Goal: Information Seeking & Learning: Check status

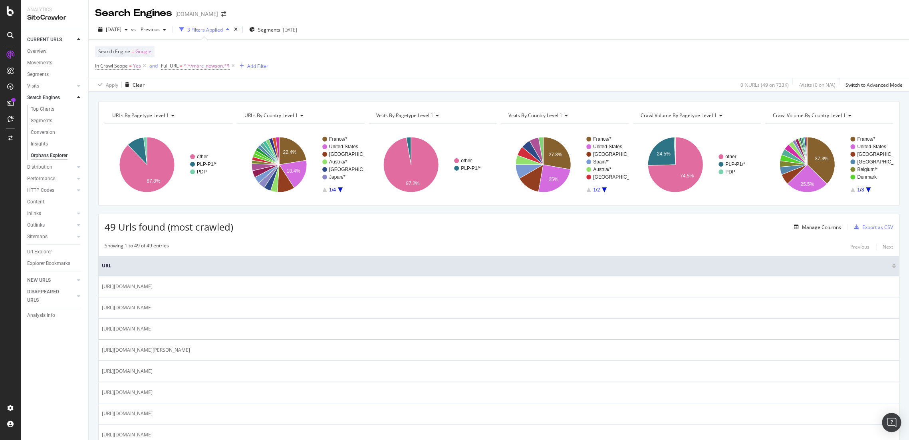
scroll to position [222, 0]
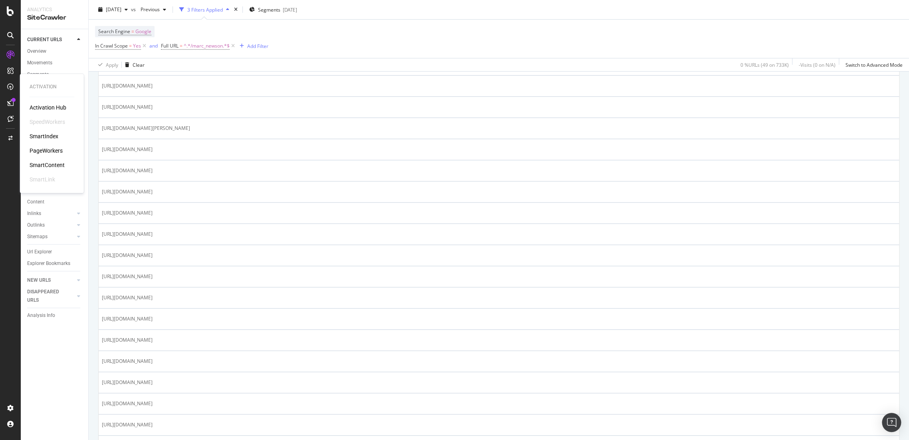
click at [47, 153] on div "PageWorkers" at bounding box center [46, 151] width 33 height 8
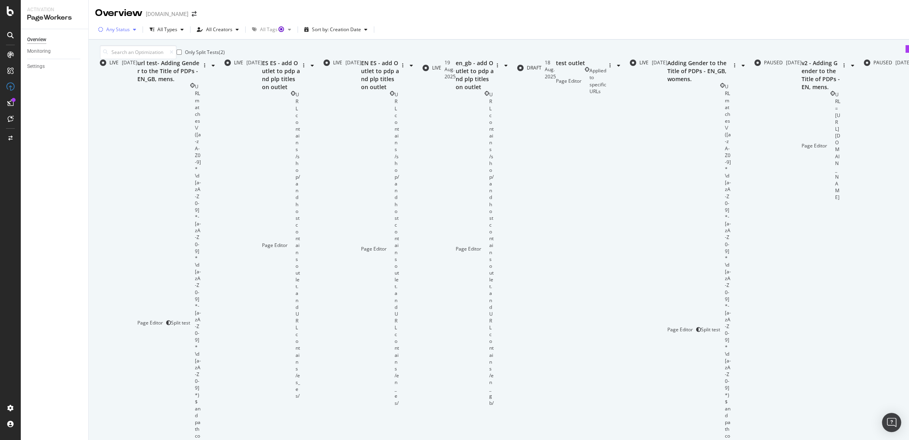
click at [124, 30] on div "Any Status" at bounding box center [118, 29] width 24 height 5
click at [111, 63] on div "Live" at bounding box center [106, 66] width 9 height 7
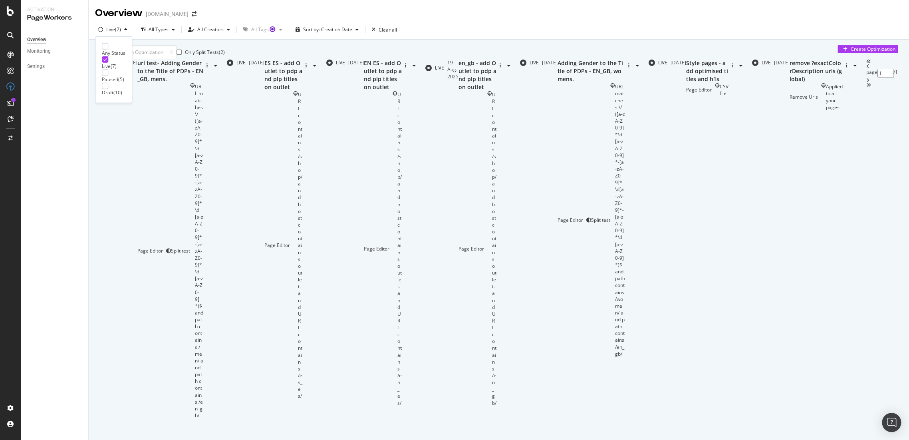
click at [867, 419] on div "page 1 / 1" at bounding box center [883, 239] width 32 height 360
click at [686, 83] on div "Style pages - add optimised titles and h1s" at bounding box center [707, 71] width 42 height 24
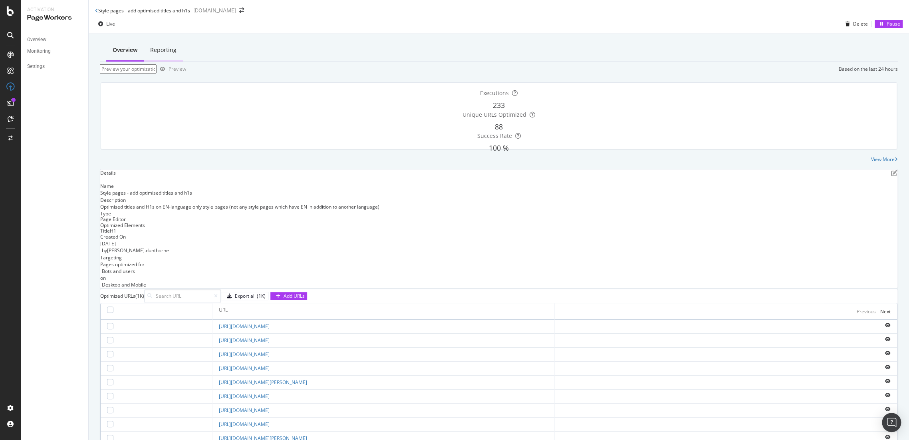
click at [167, 54] on div "Reporting" at bounding box center [163, 51] width 39 height 22
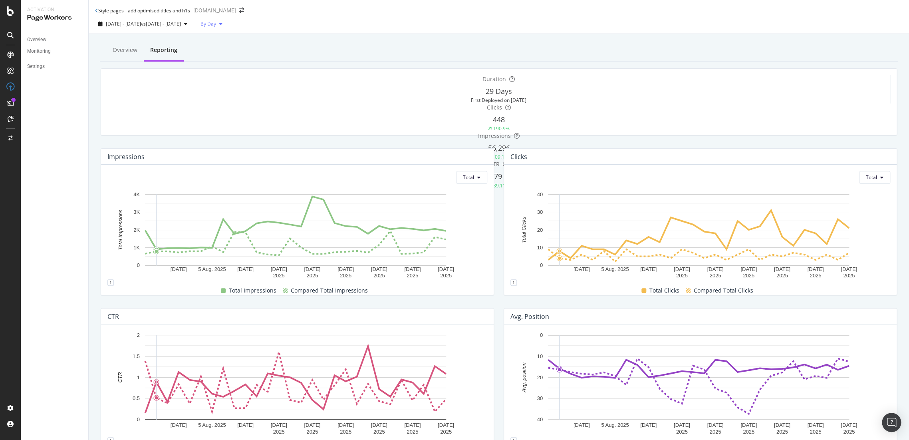
click at [226, 26] on div "button" at bounding box center [221, 24] width 10 height 5
click at [252, 59] on span "By Week" at bounding box center [245, 59] width 19 height 7
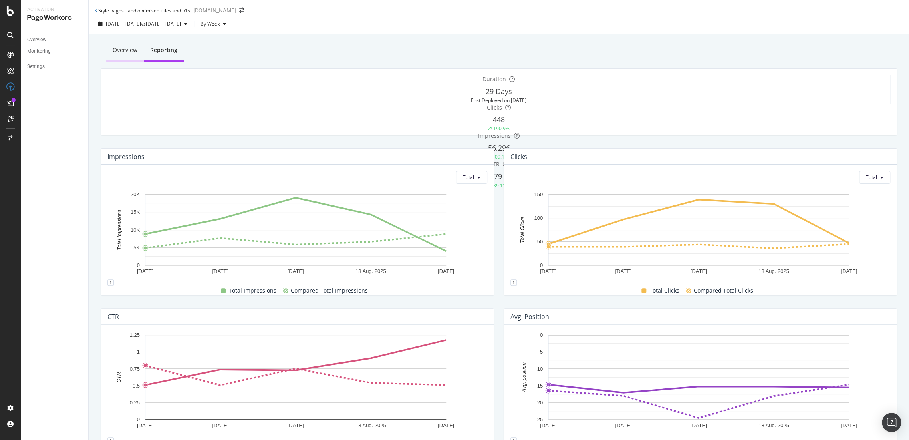
click at [118, 47] on div "Overview" at bounding box center [125, 50] width 25 height 8
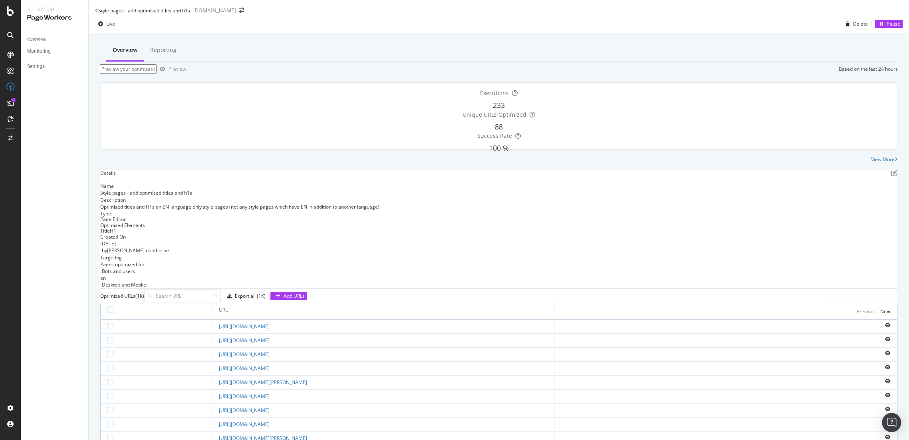
scroll to position [166, 0]
click at [881, 308] on div "Next" at bounding box center [886, 311] width 10 height 7
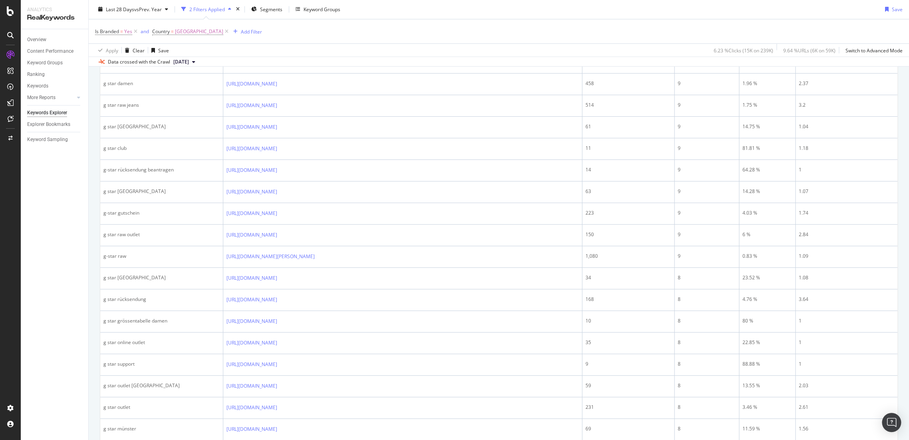
scroll to position [968, 0]
click at [223, 30] on icon at bounding box center [226, 32] width 7 height 8
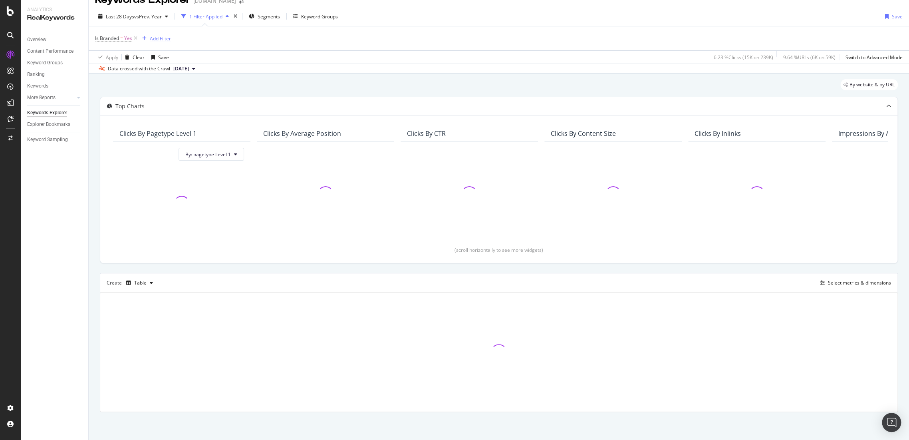
scroll to position [13, 0]
click at [137, 39] on icon at bounding box center [135, 39] width 7 height 8
click at [161, 15] on span "vs Prev. Year" at bounding box center [148, 18] width 28 height 7
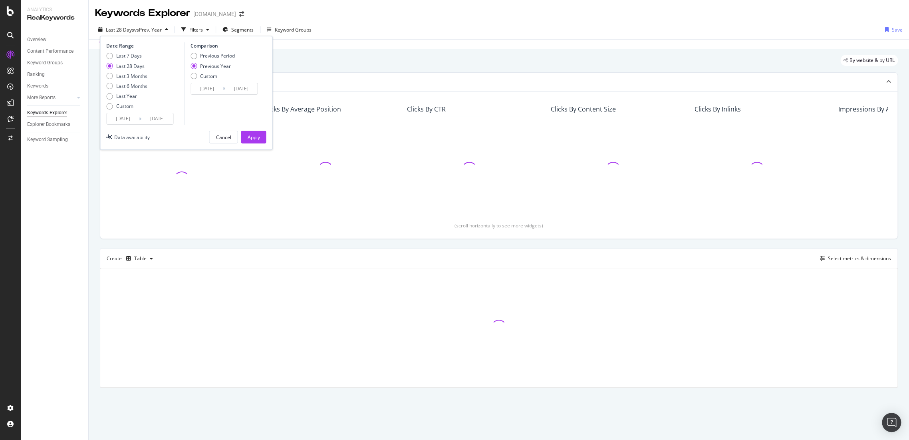
scroll to position [0, 0]
click at [109, 95] on div "Last Year" at bounding box center [109, 96] width 6 height 6
type input "2024/08/27"
click at [246, 132] on button "Apply" at bounding box center [253, 137] width 25 height 13
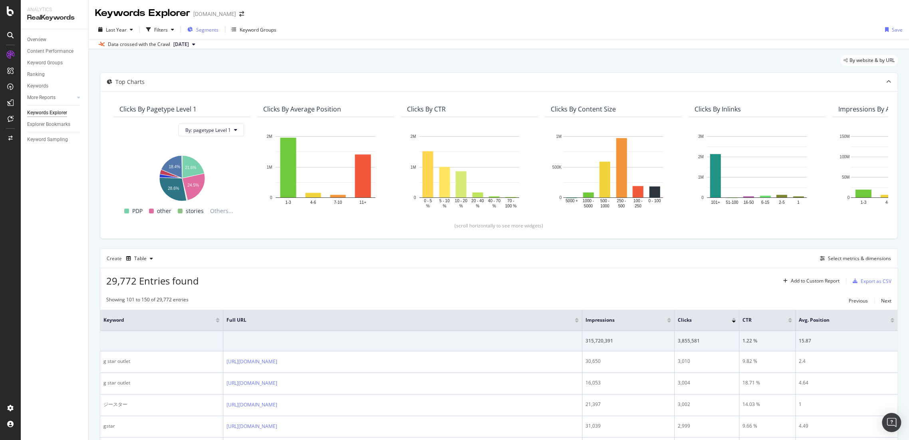
click at [211, 28] on span "Segments" at bounding box center [207, 29] width 22 height 7
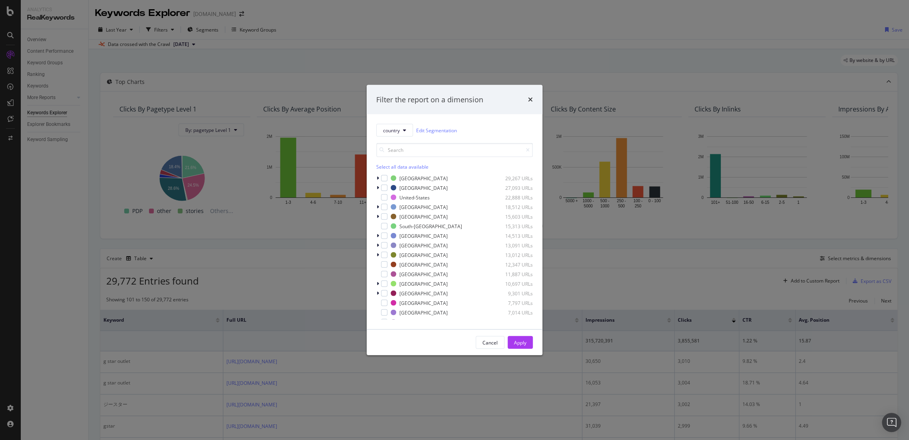
click at [533, 95] on div "Filter the report on a dimension" at bounding box center [455, 100] width 176 height 30
click at [532, 97] on icon "times" at bounding box center [530, 99] width 5 height 6
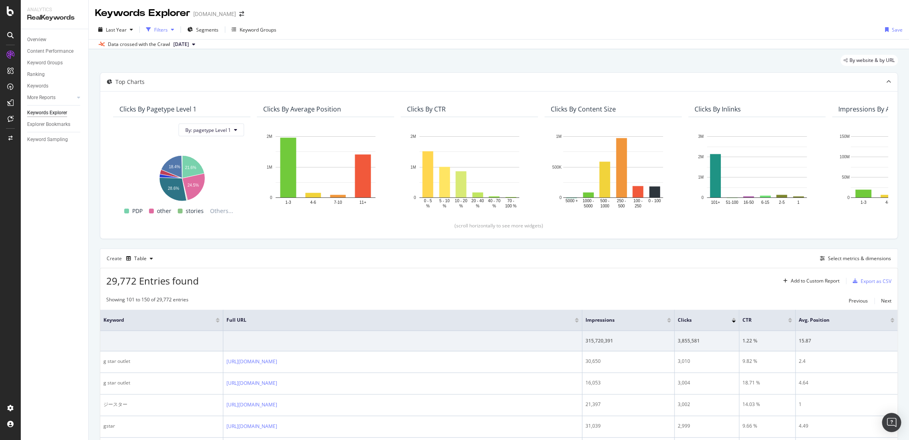
click at [157, 30] on div "Filters" at bounding box center [161, 29] width 14 height 7
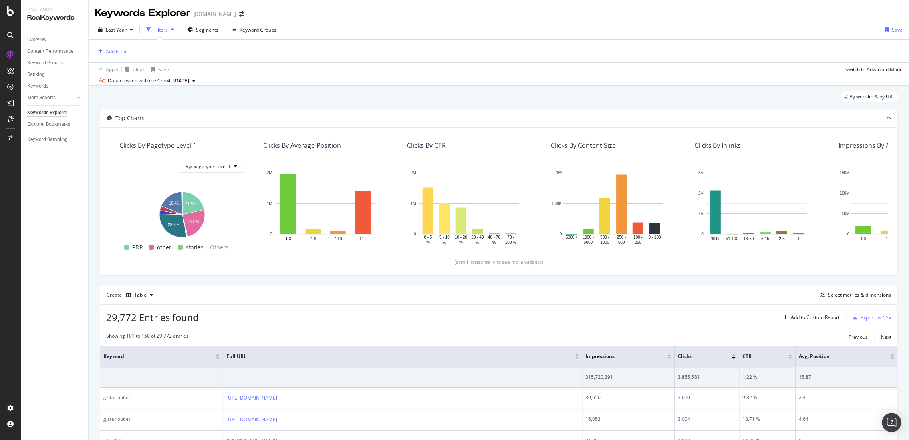
click at [121, 49] on div "Add Filter" at bounding box center [116, 51] width 21 height 7
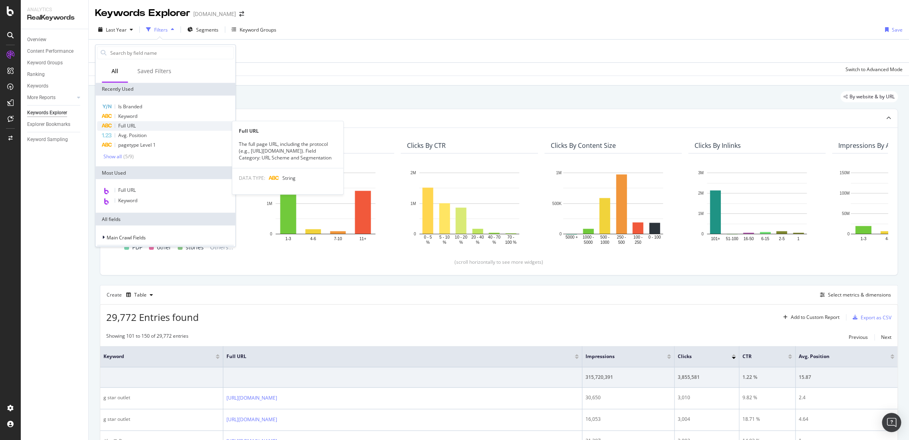
click at [142, 129] on div "Full URL" at bounding box center [165, 126] width 137 height 10
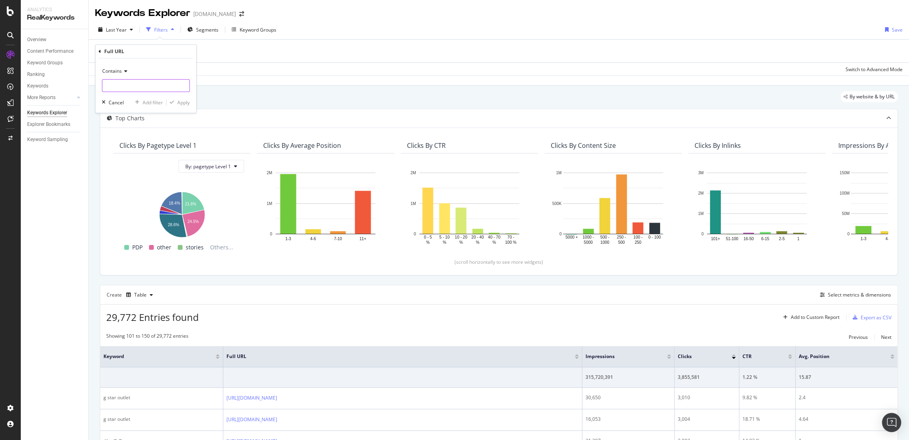
click at [147, 89] on input "text" at bounding box center [145, 85] width 87 height 13
paste input "/jeans/low_waist"
type input "/jeans/low_waist"
click at [119, 70] on span "Contains" at bounding box center [112, 71] width 20 height 7
click at [123, 126] on span "Ends with" at bounding box center [116, 129] width 21 height 7
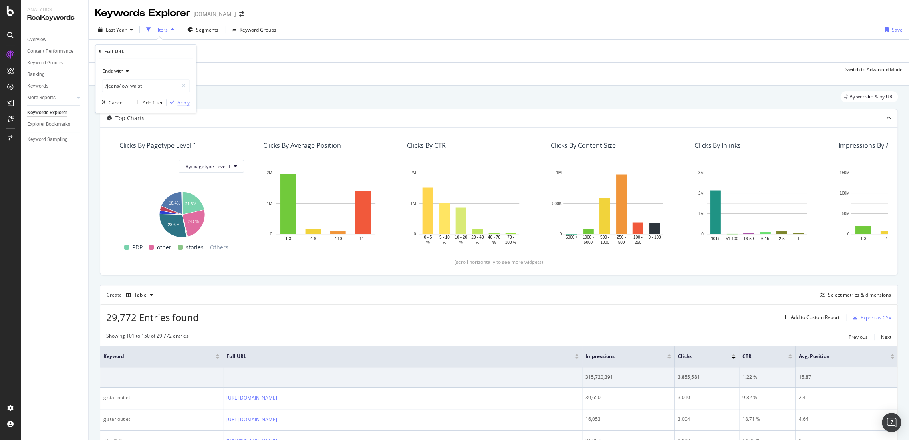
click at [179, 103] on div "Apply" at bounding box center [183, 102] width 12 height 7
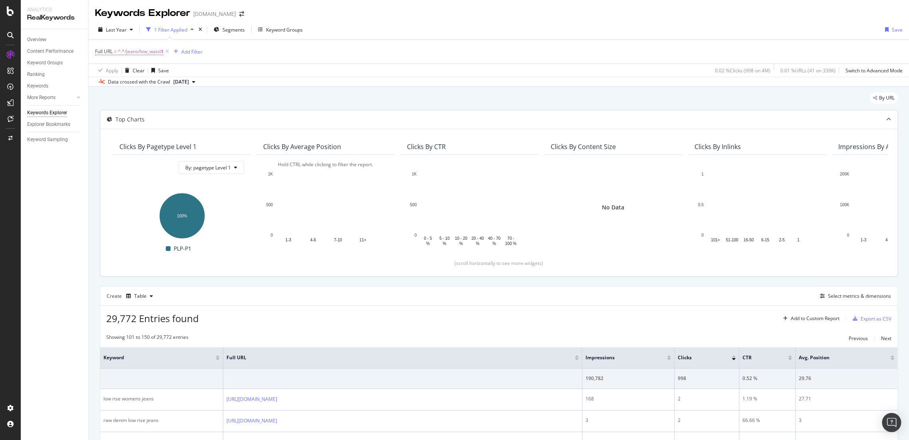
scroll to position [177, 0]
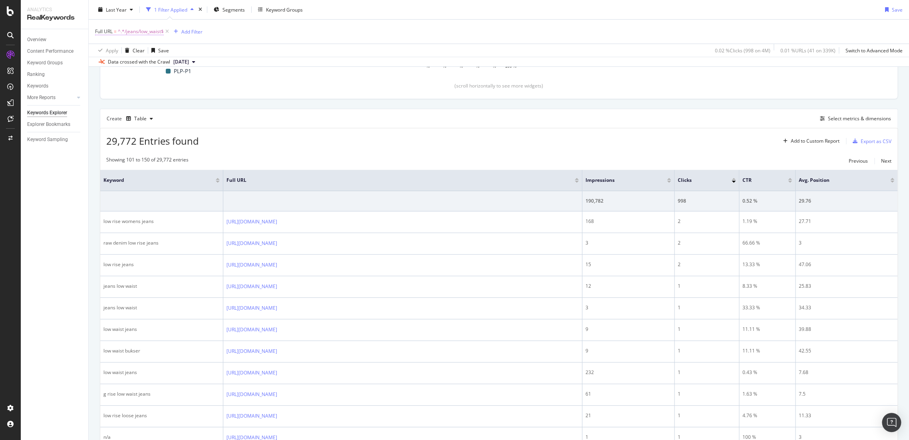
click at [134, 36] on span "^.*/jeans/low_waist$" at bounding box center [141, 31] width 46 height 11
click at [148, 63] on input "/jeans/low_waist" at bounding box center [140, 64] width 76 height 13
type input "/jeans/loose"
click at [183, 81] on div "Apply" at bounding box center [183, 81] width 12 height 7
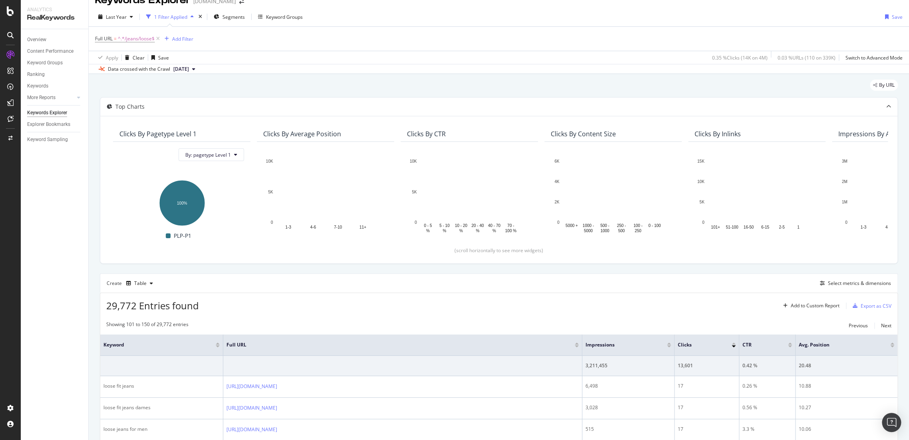
scroll to position [177, 0]
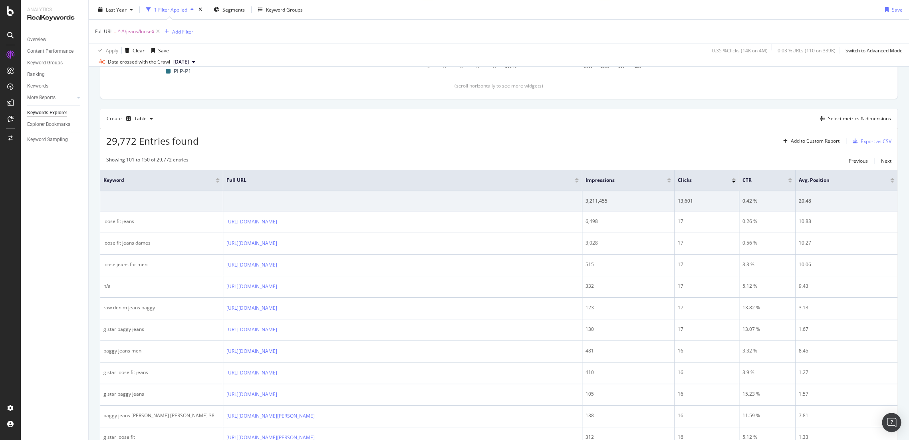
click at [138, 31] on span "^.*/jeans/loose$" at bounding box center [136, 31] width 37 height 11
click at [105, 60] on input "/jeans/loose" at bounding box center [140, 64] width 76 height 13
type input "/women/jeans/loose"
drag, startPoint x: 185, startPoint y: 84, endPoint x: 262, endPoint y: 338, distance: 265.5
click at [185, 84] on div "Apply" at bounding box center [183, 81] width 12 height 7
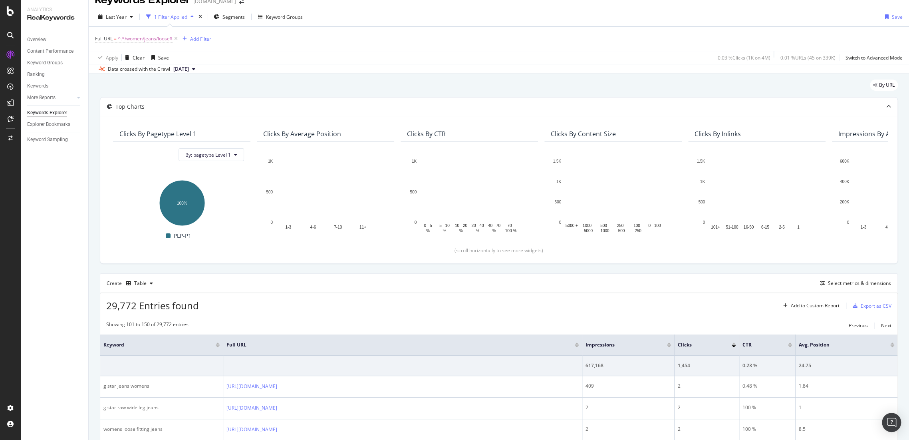
scroll to position [177, 0]
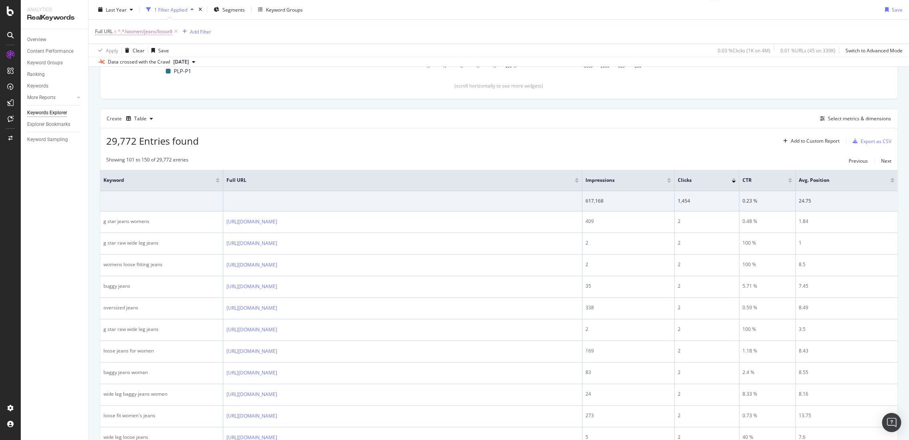
click at [135, 31] on span "^.*/women/jeans/loose$" at bounding box center [145, 31] width 55 height 11
click at [114, 64] on input "/women/jeans/loose" at bounding box center [140, 64] width 76 height 13
click at [119, 65] on input "/women/jeans/loose" at bounding box center [140, 64] width 76 height 13
paste input "w_waist"
type input "/women/jeans/low_waist"
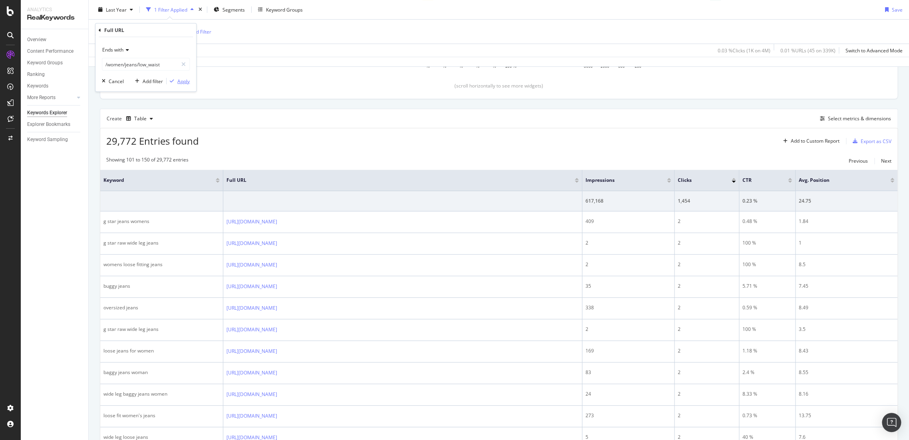
click at [185, 82] on div "Apply" at bounding box center [183, 81] width 12 height 7
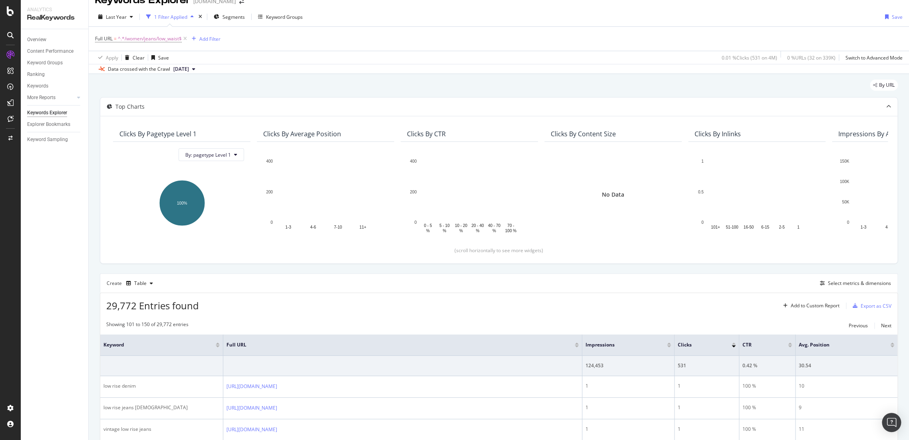
scroll to position [177, 0]
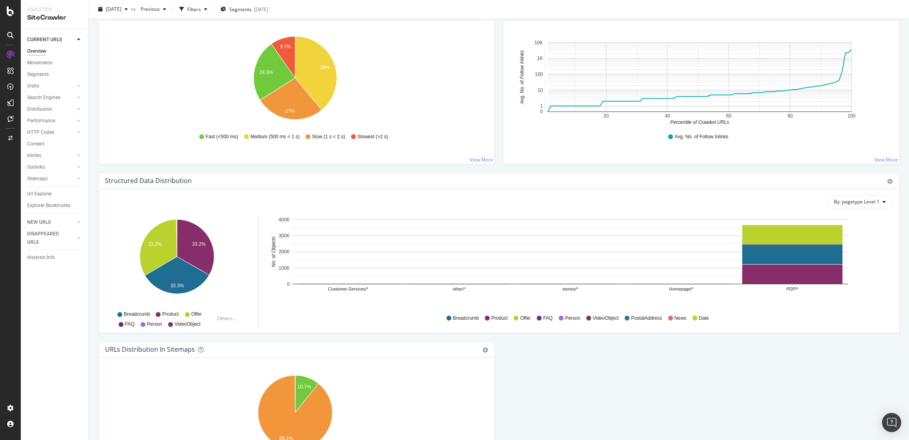
scroll to position [718, 0]
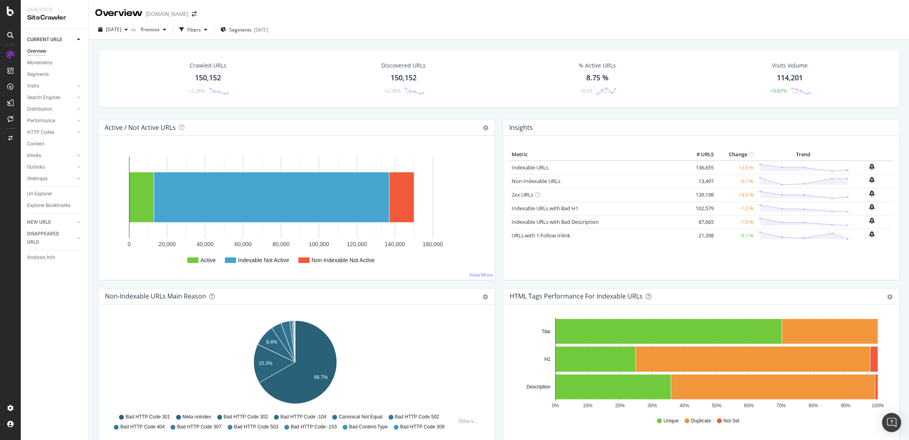
scroll to position [718, 0]
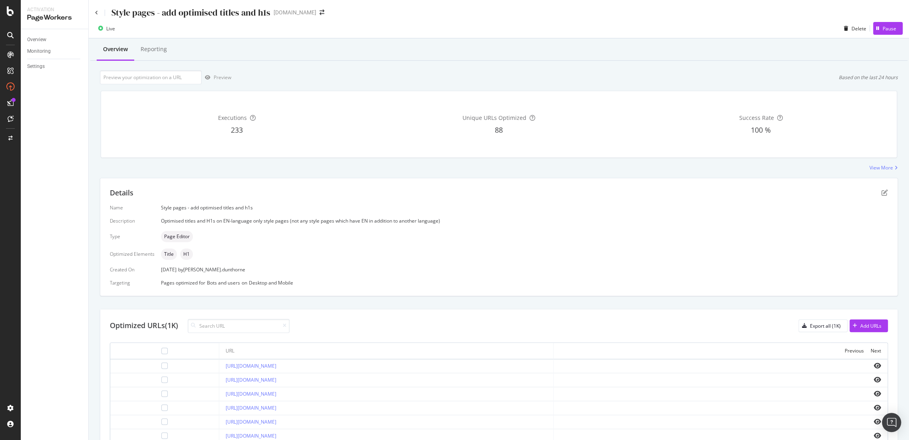
scroll to position [166, 0]
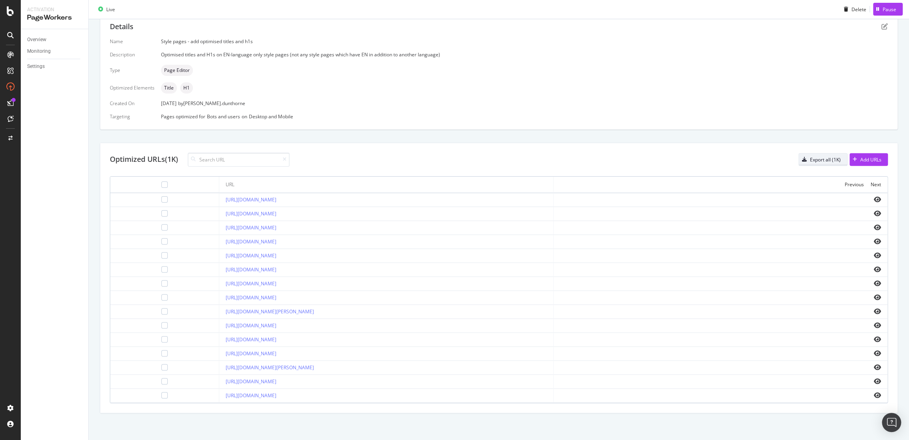
click at [820, 160] on div "Export all (1K)" at bounding box center [825, 159] width 31 height 7
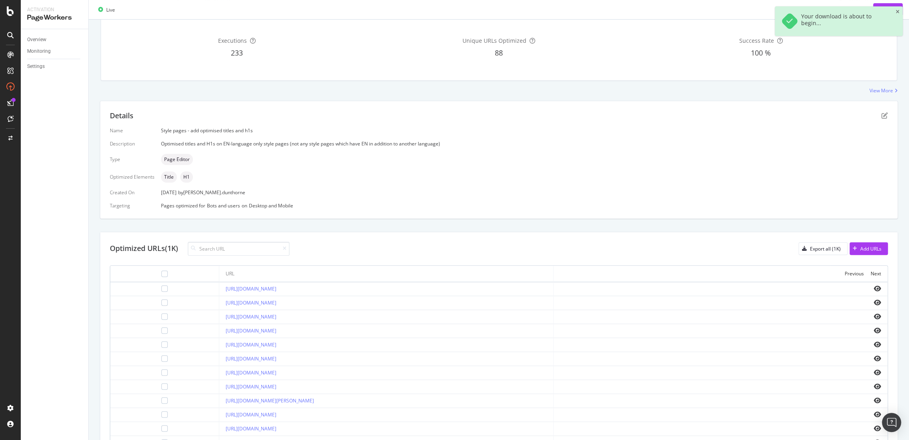
scroll to position [0, 0]
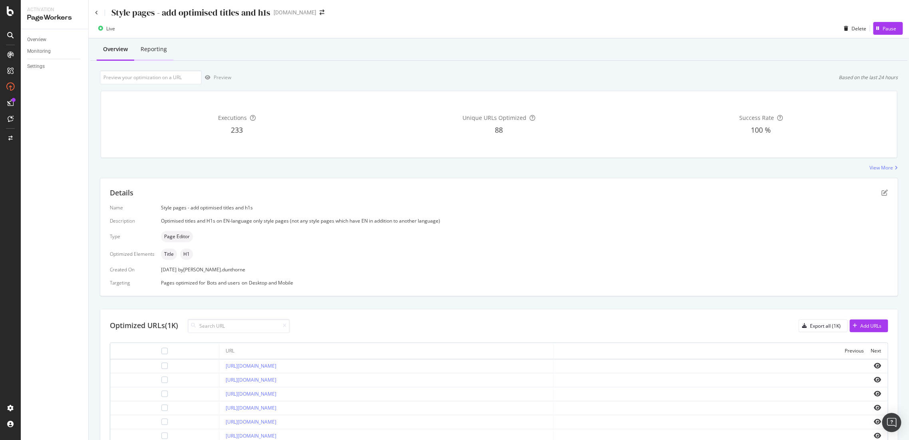
click at [165, 50] on div "Reporting" at bounding box center [154, 49] width 26 height 8
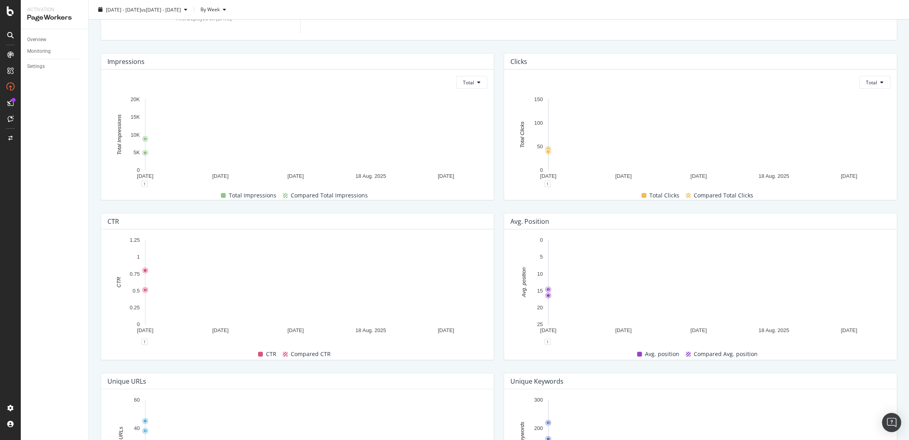
scroll to position [177, 0]
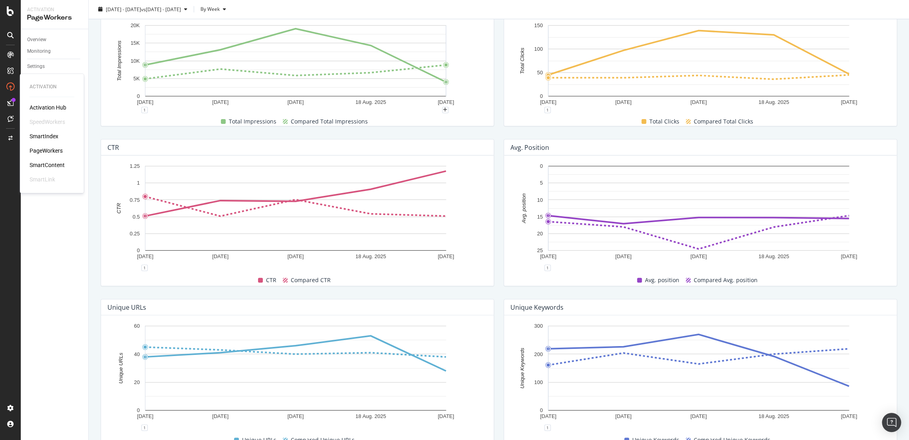
drag, startPoint x: 51, startPoint y: 151, endPoint x: 12, endPoint y: 173, distance: 44.4
click at [51, 151] on div "PageWorkers" at bounding box center [46, 151] width 33 height 8
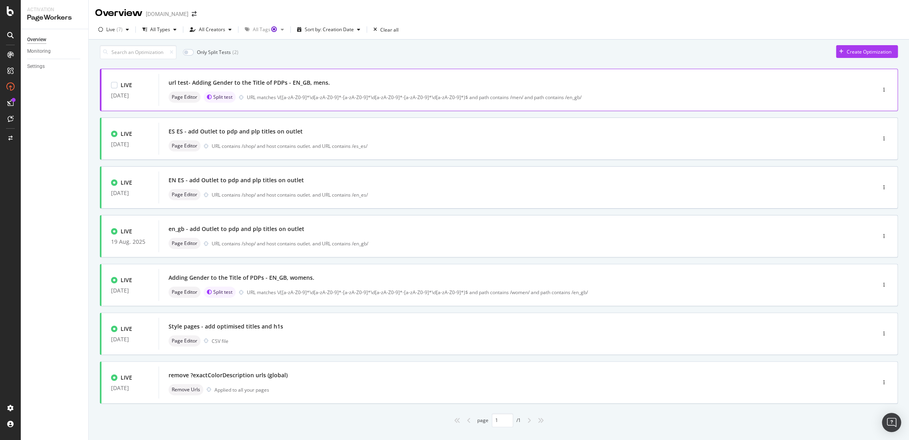
click at [278, 87] on div "url test- Adding Gender to the Title of PDPs - EN_GB, mens." at bounding box center [249, 83] width 161 height 8
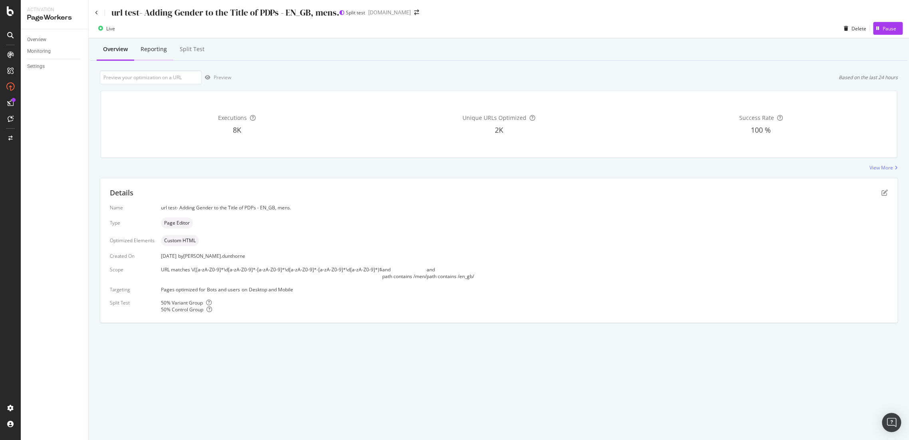
click at [154, 48] on div "Reporting" at bounding box center [154, 49] width 26 height 8
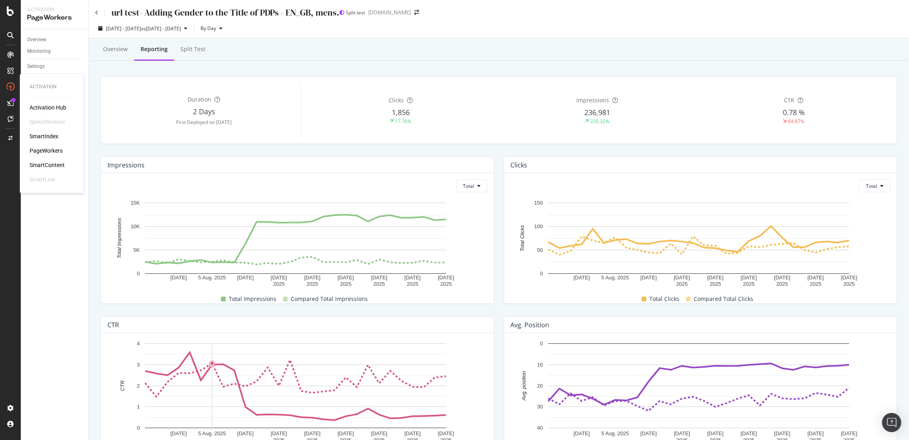
click at [37, 152] on div "PageWorkers" at bounding box center [46, 151] width 33 height 8
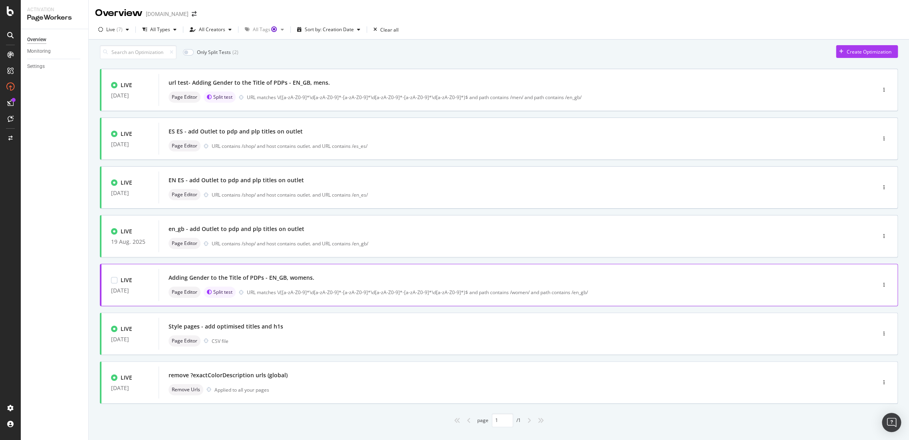
click at [265, 282] on div "Adding Gender to the Title of PDPs - EN_GB, womens." at bounding box center [242, 278] width 146 height 8
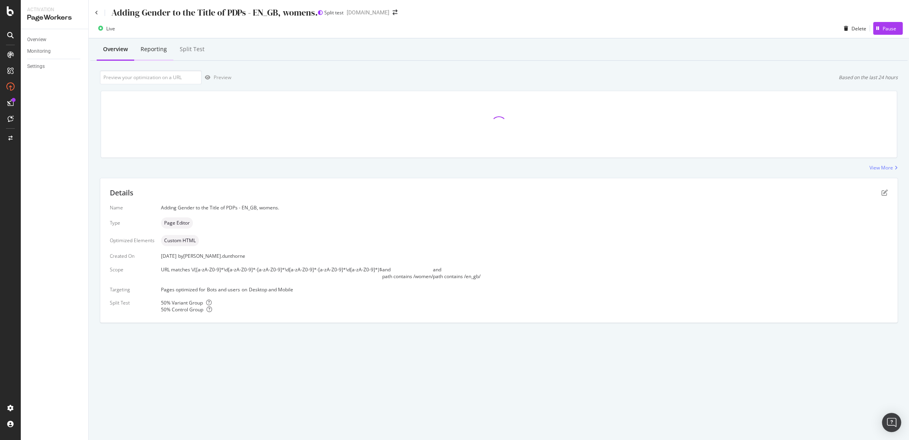
click at [162, 48] on div "Reporting" at bounding box center [154, 49] width 26 height 8
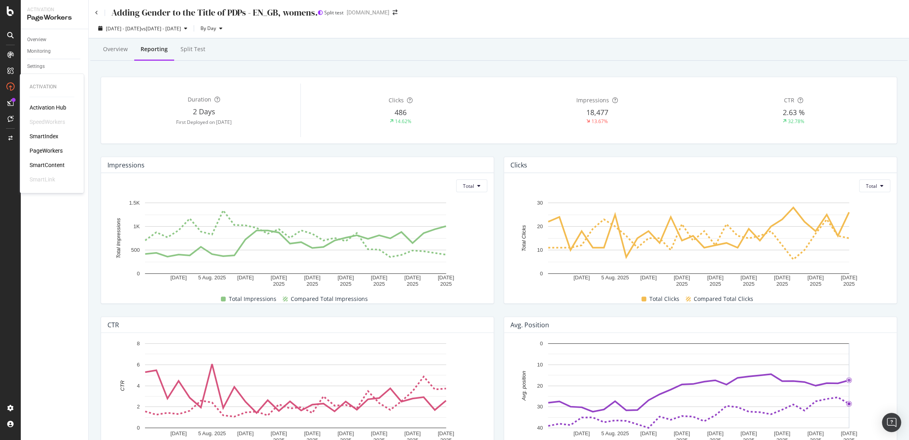
click at [39, 153] on div "PageWorkers" at bounding box center [46, 151] width 33 height 8
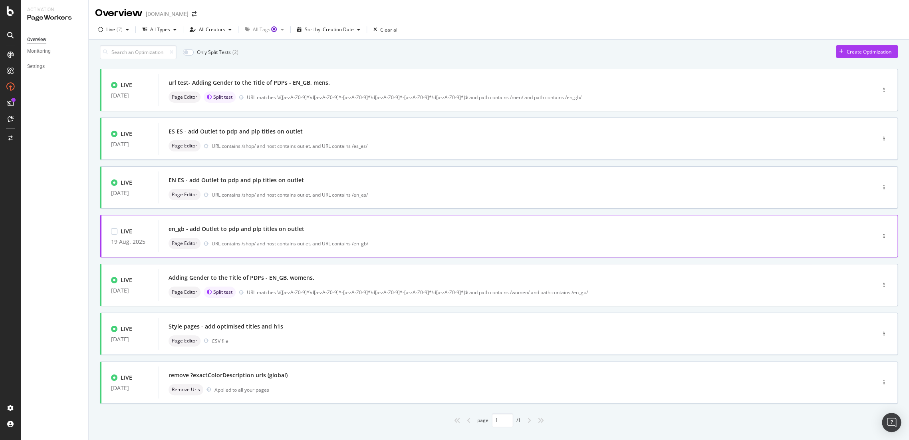
click at [285, 233] on div "en_gb - add Outlet to pdp and plp titles on outlet" at bounding box center [237, 229] width 136 height 8
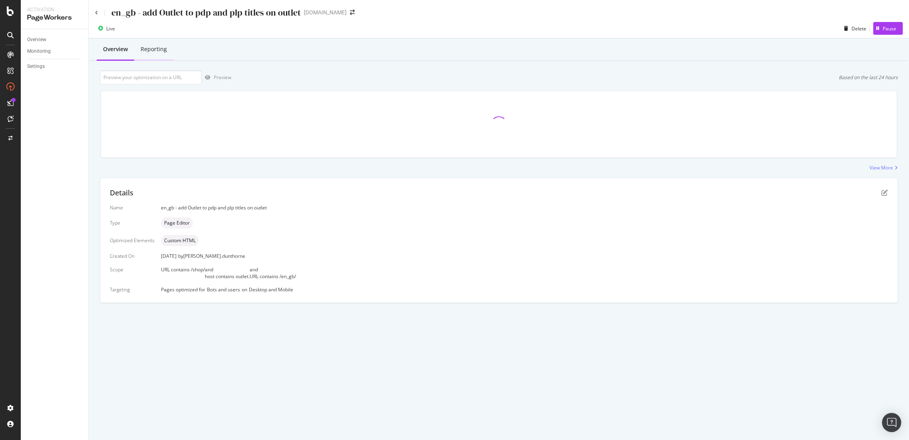
click at [158, 50] on div "Reporting" at bounding box center [154, 49] width 26 height 8
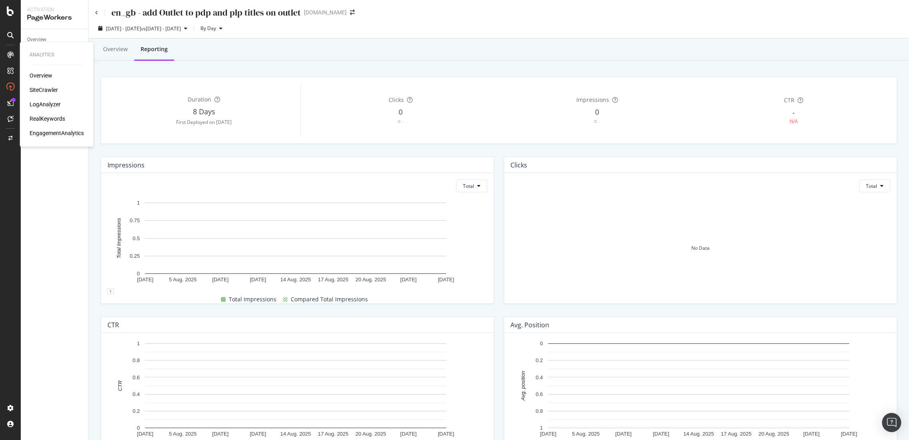
click at [34, 72] on div "Overview" at bounding box center [41, 76] width 23 height 8
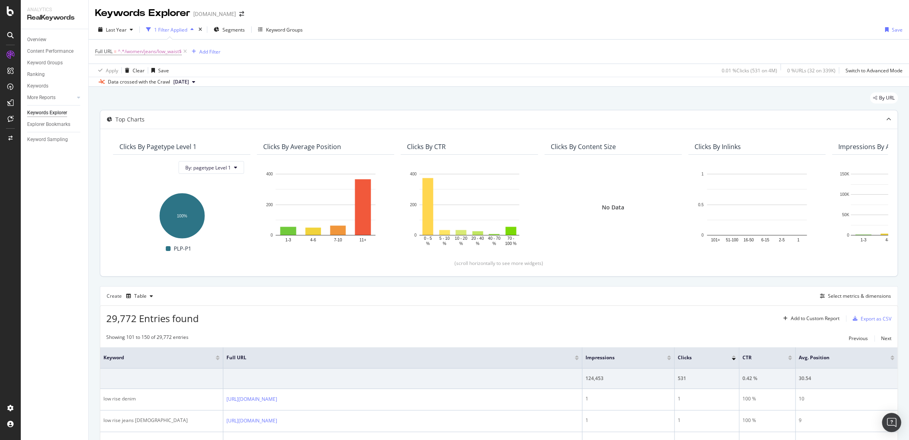
scroll to position [177, 0]
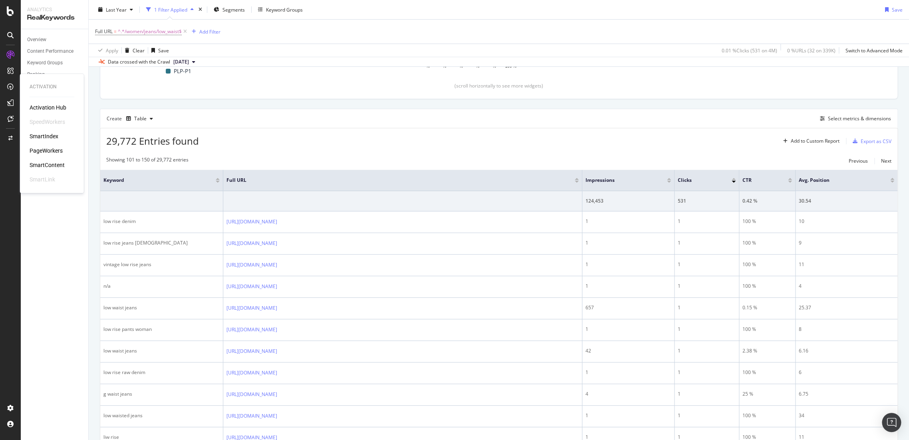
click at [45, 148] on div "PageWorkers" at bounding box center [46, 151] width 33 height 8
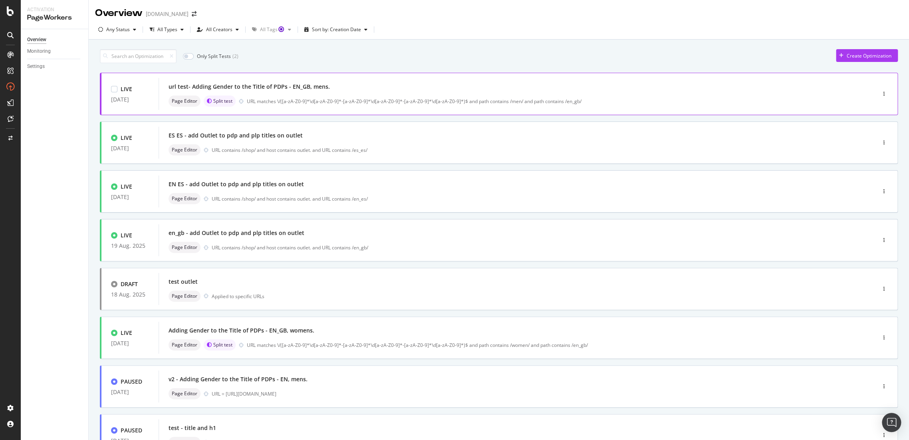
click at [296, 90] on div "url test- Adding Gender to the Title of PDPs - EN_GB, mens." at bounding box center [249, 87] width 161 height 8
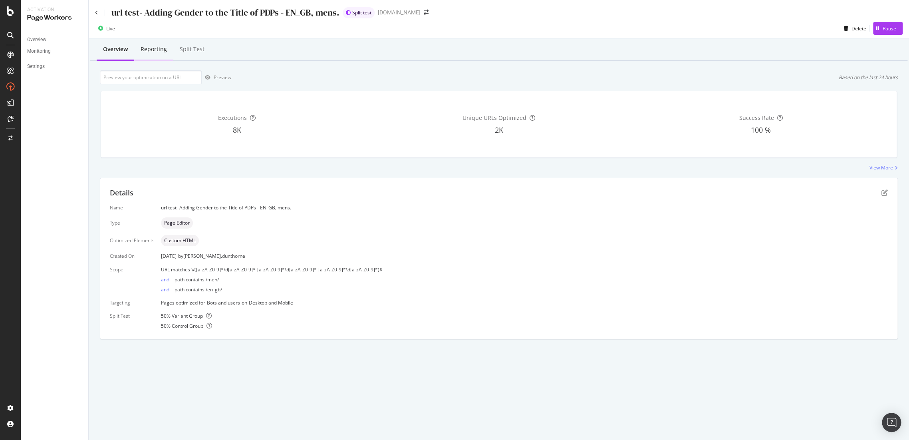
click at [160, 51] on div "Reporting" at bounding box center [154, 49] width 26 height 8
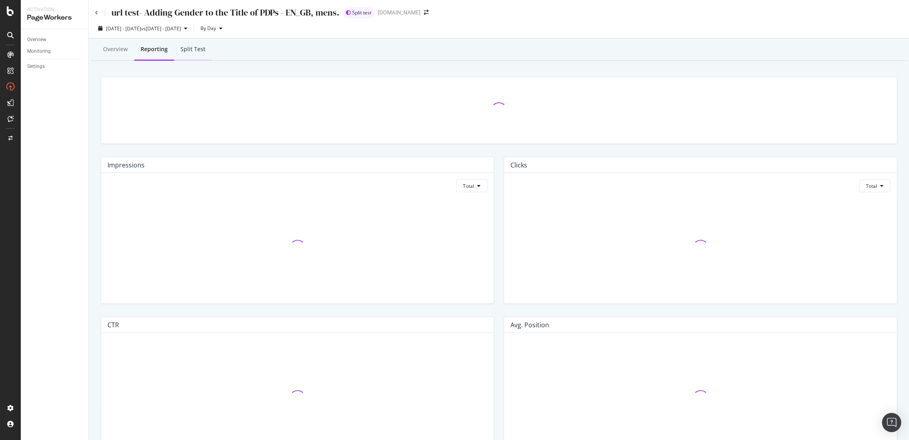
click at [189, 51] on div "Split Test" at bounding box center [193, 49] width 25 height 8
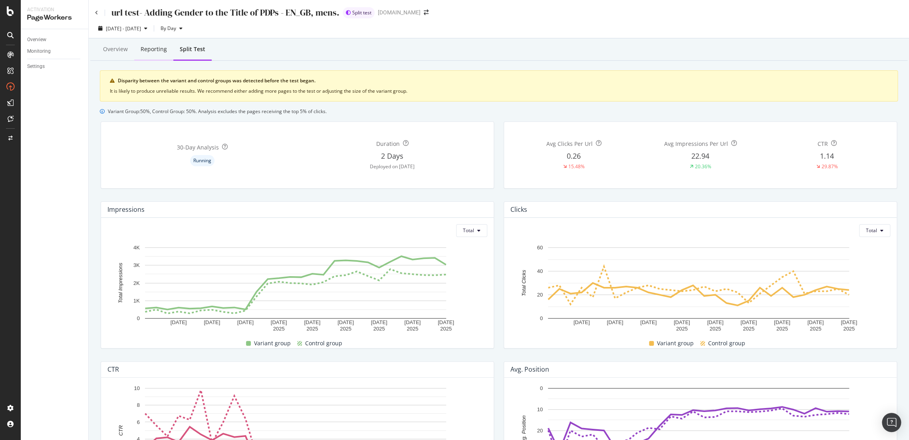
click at [155, 52] on div "Reporting" at bounding box center [154, 49] width 26 height 8
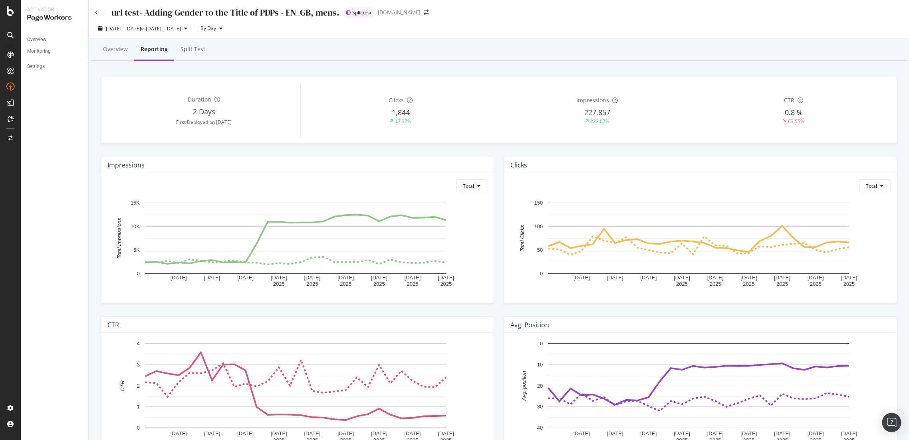
click at [110, 54] on div "Overview" at bounding box center [116, 50] width 38 height 22
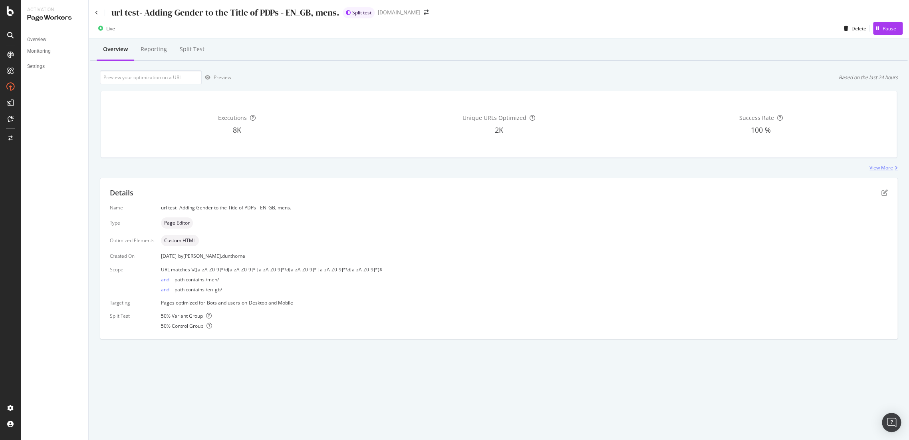
click at [878, 171] on div "View More" at bounding box center [882, 167] width 24 height 7
